Goal: Navigation & Orientation: Understand site structure

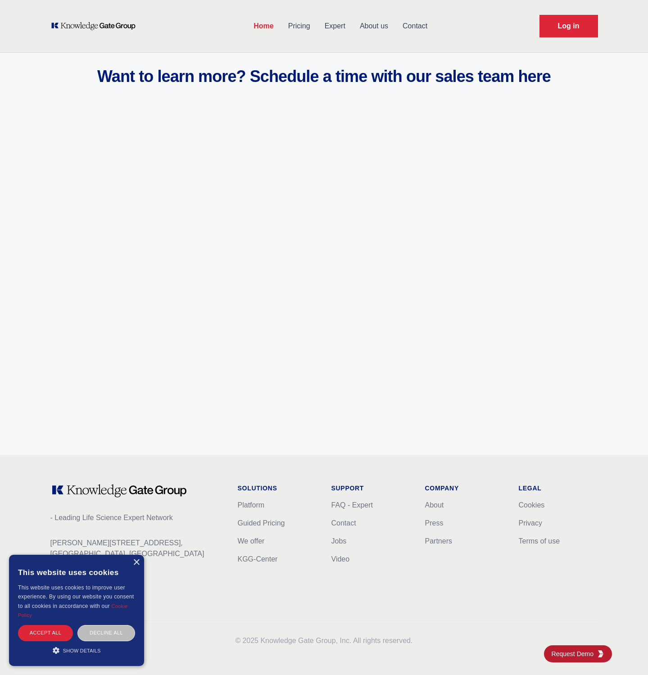
scroll to position [3299, 0]
click at [433, 505] on link "About" at bounding box center [434, 505] width 19 height 8
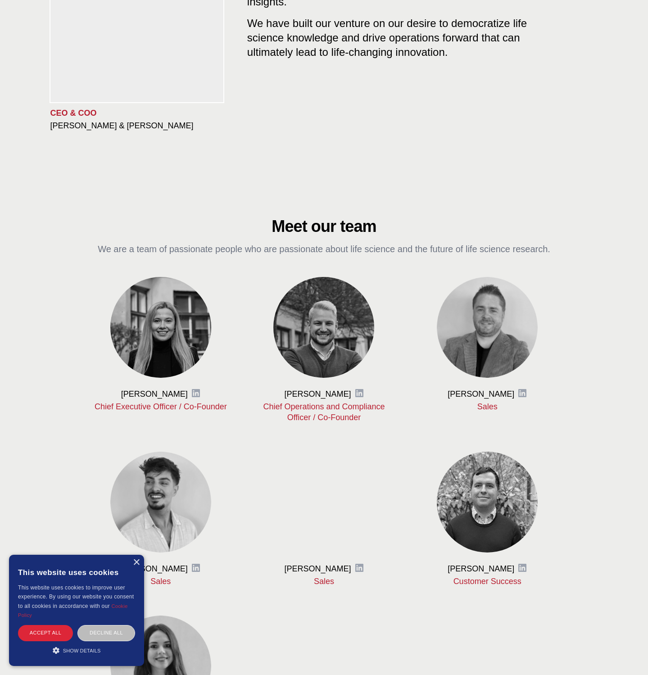
scroll to position [173, 0]
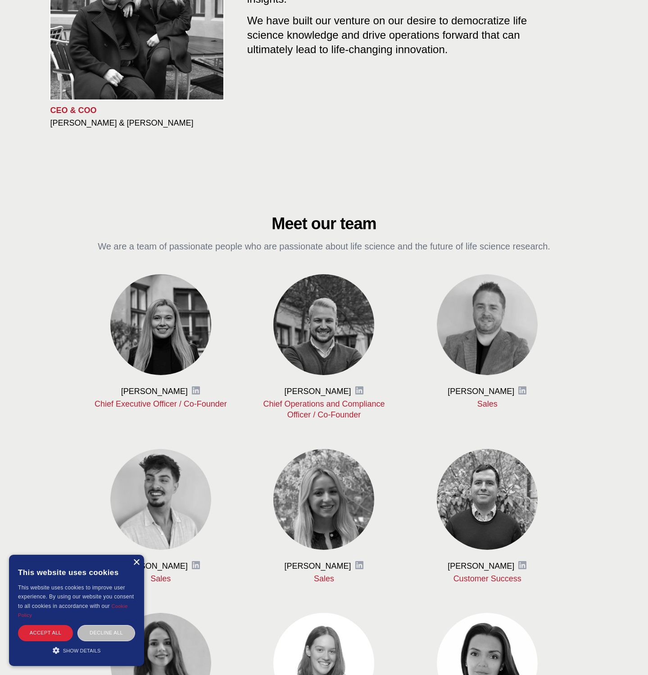
click at [134, 565] on div "×" at bounding box center [136, 562] width 7 height 7
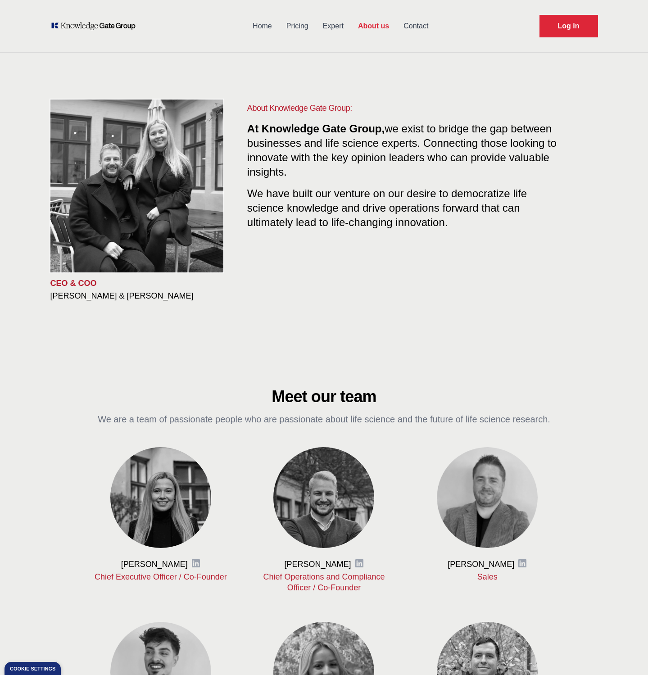
scroll to position [0, 0]
click at [264, 26] on link "Home" at bounding box center [262, 25] width 34 height 23
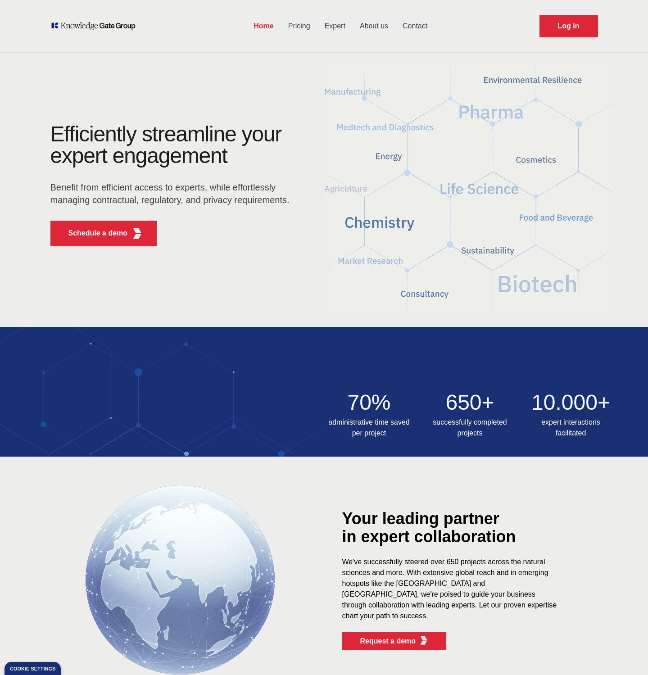
click at [299, 30] on link "Pricing" at bounding box center [299, 25] width 36 height 23
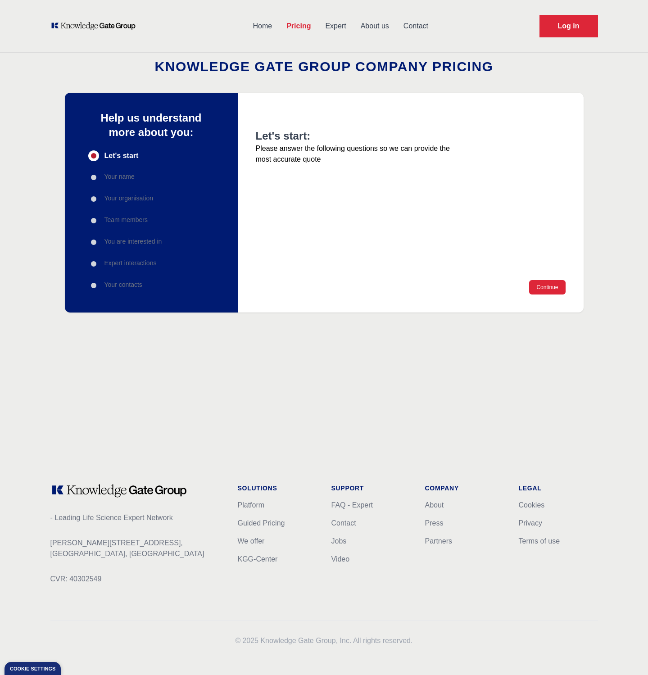
click at [343, 25] on link "Expert" at bounding box center [335, 25] width 35 height 23
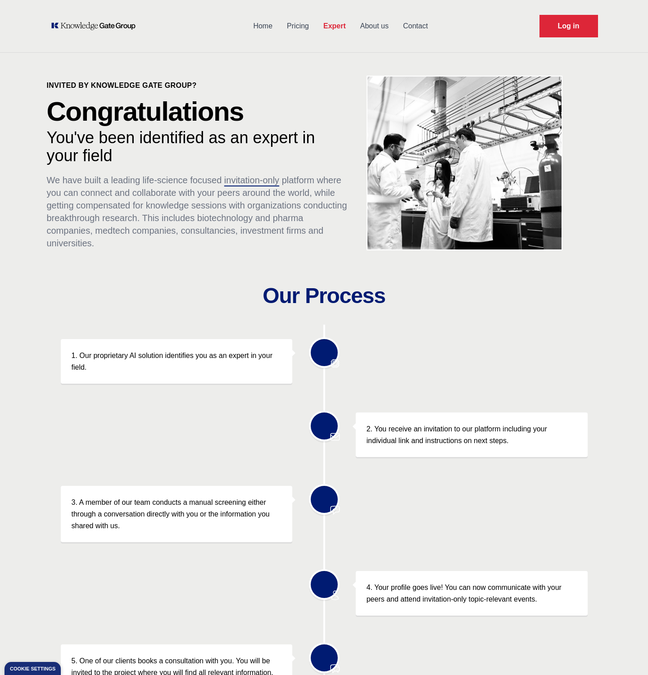
click at [379, 27] on link "About us" at bounding box center [374, 25] width 43 height 23
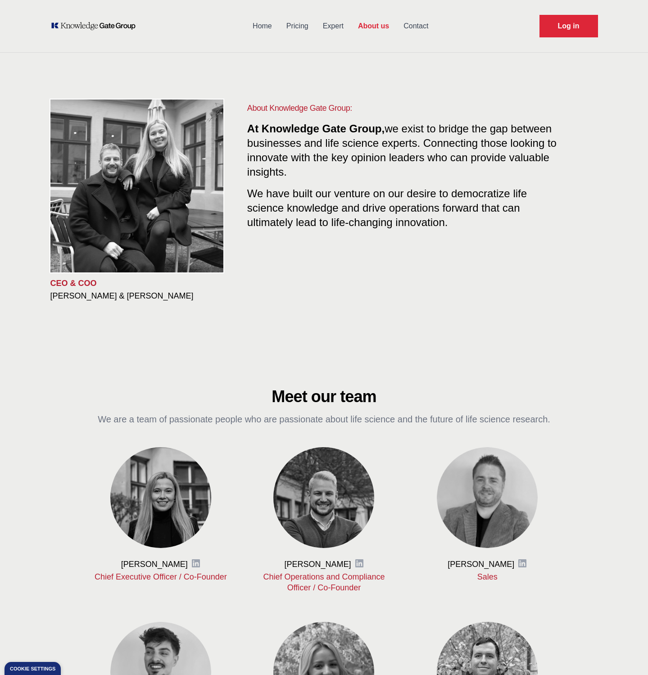
click at [412, 28] on link "Contact" at bounding box center [415, 25] width 39 height 23
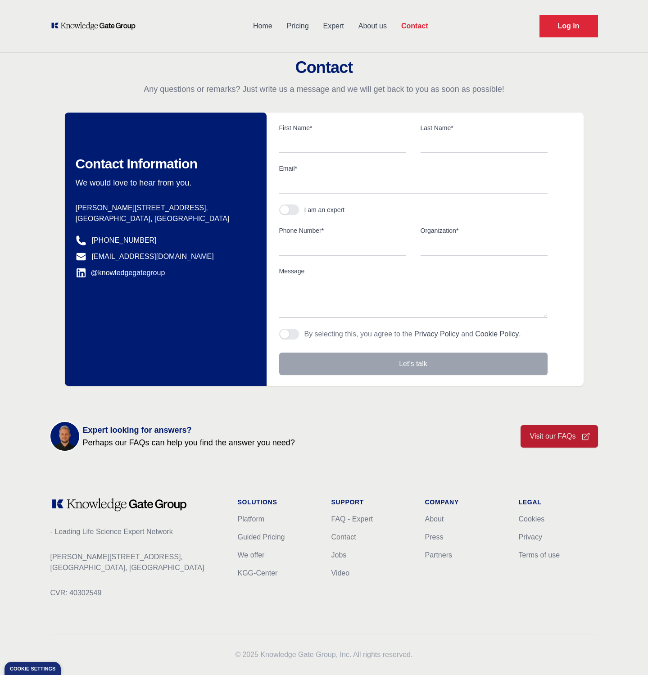
click at [264, 29] on link "Home" at bounding box center [263, 25] width 34 height 23
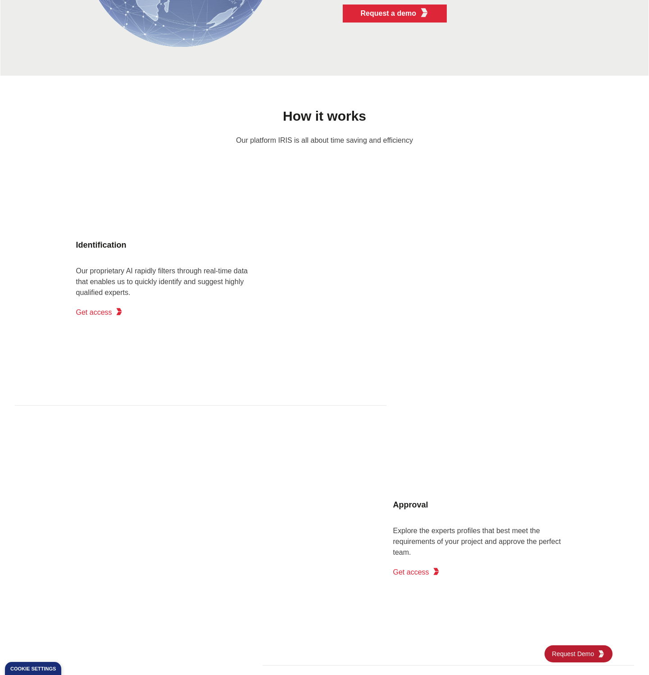
scroll to position [629, 0]
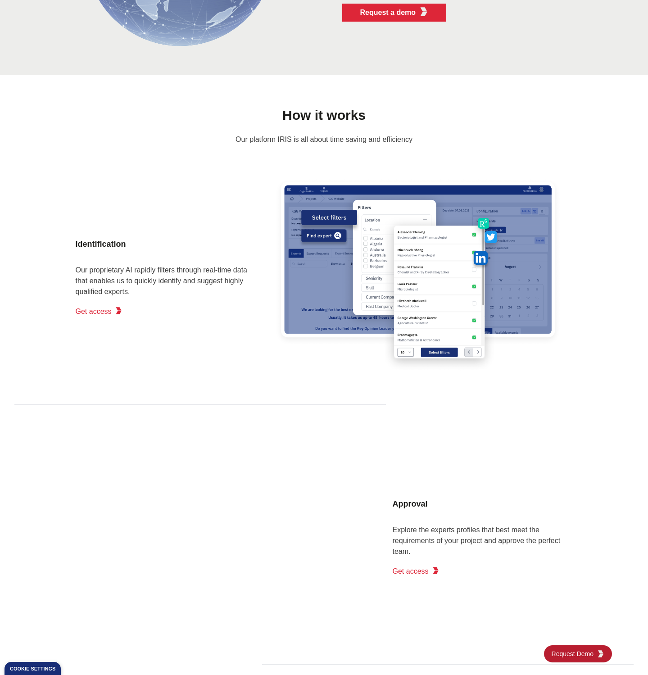
click at [360, 418] on div "Approval Explore the experts profiles that best meet the requirements of your p…" at bounding box center [324, 534] width 497 height 245
